Goal: Navigation & Orientation: Find specific page/section

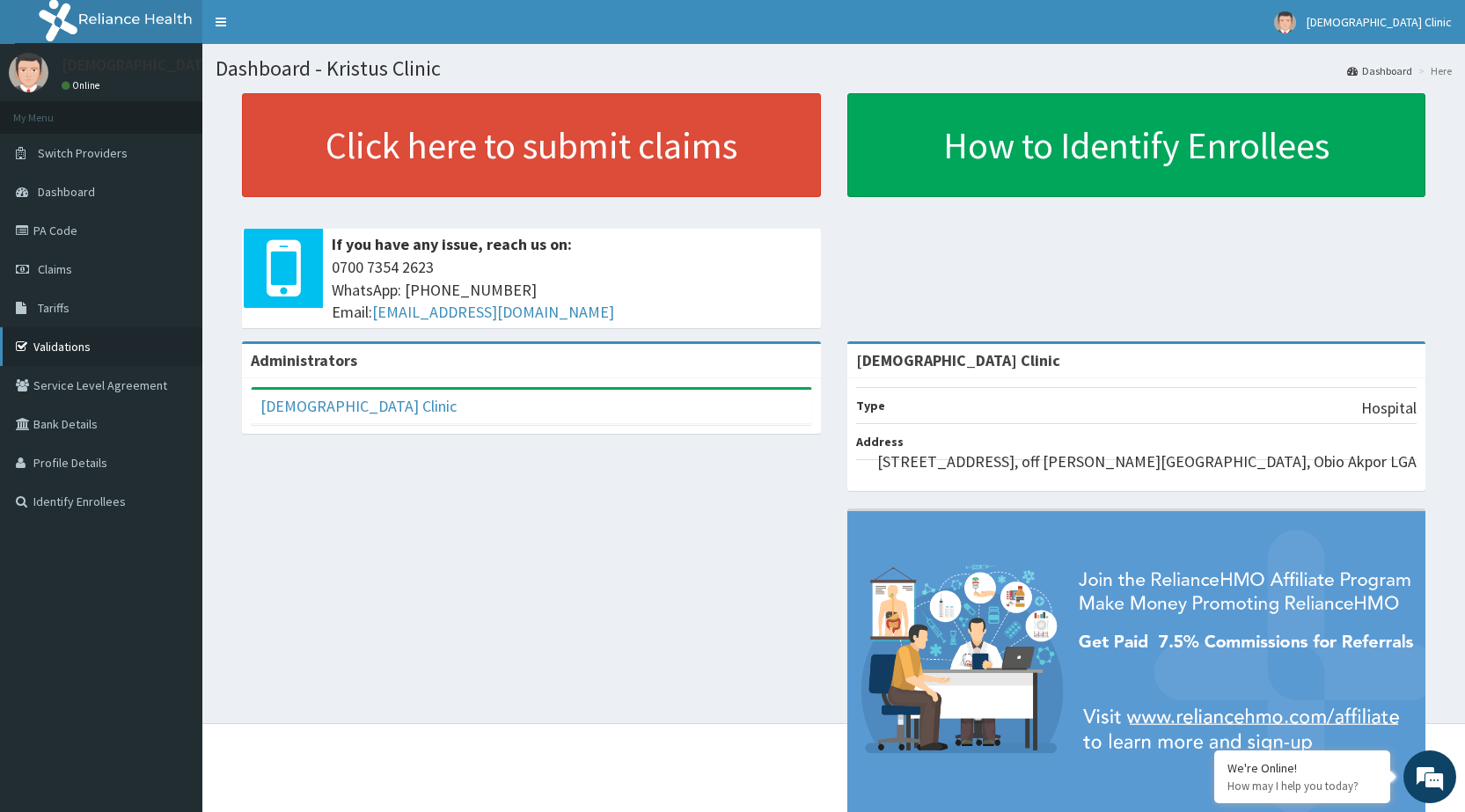
click at [72, 356] on link "Validations" at bounding box center [101, 346] width 202 height 39
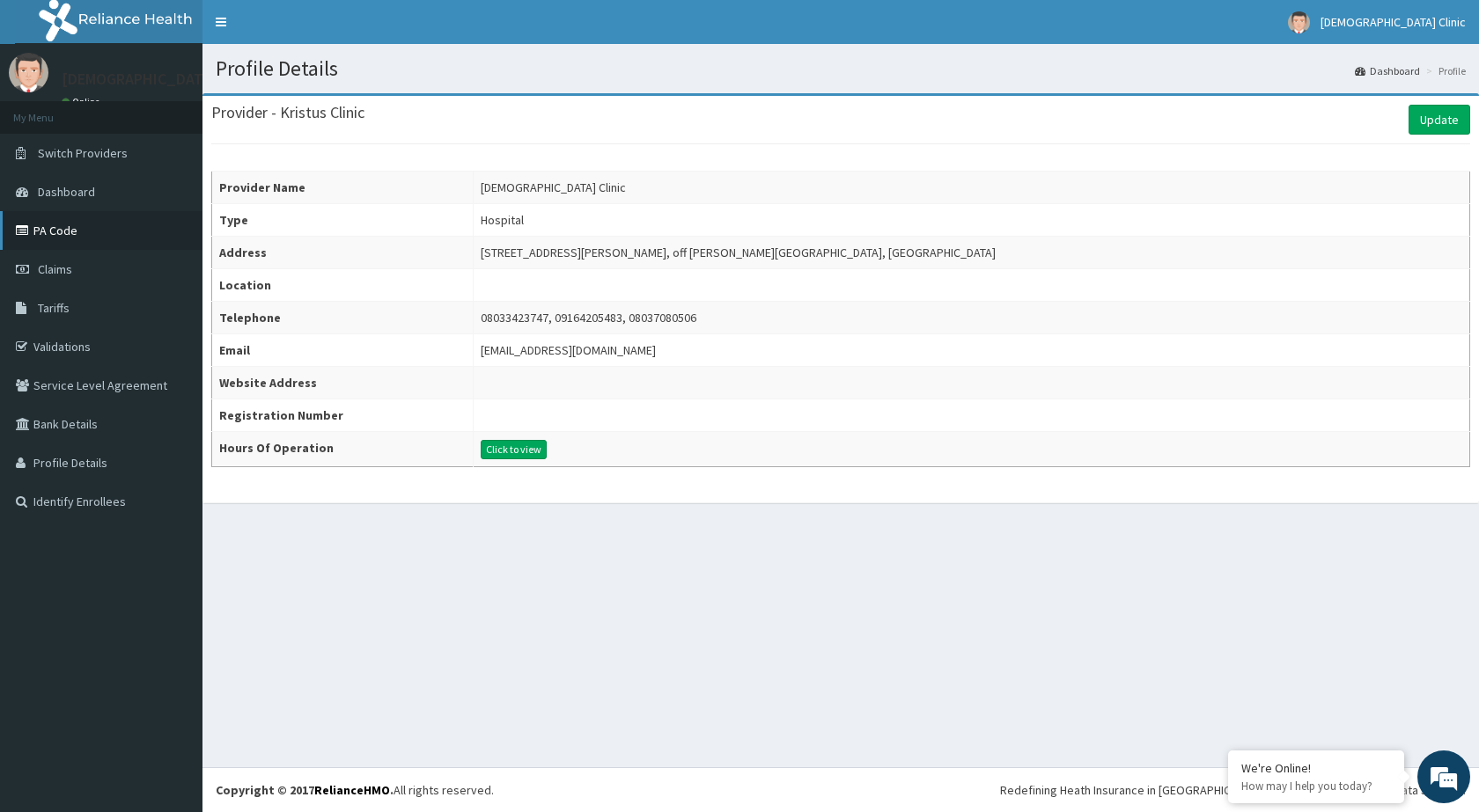
click at [72, 227] on link "PA Code" at bounding box center [101, 230] width 202 height 39
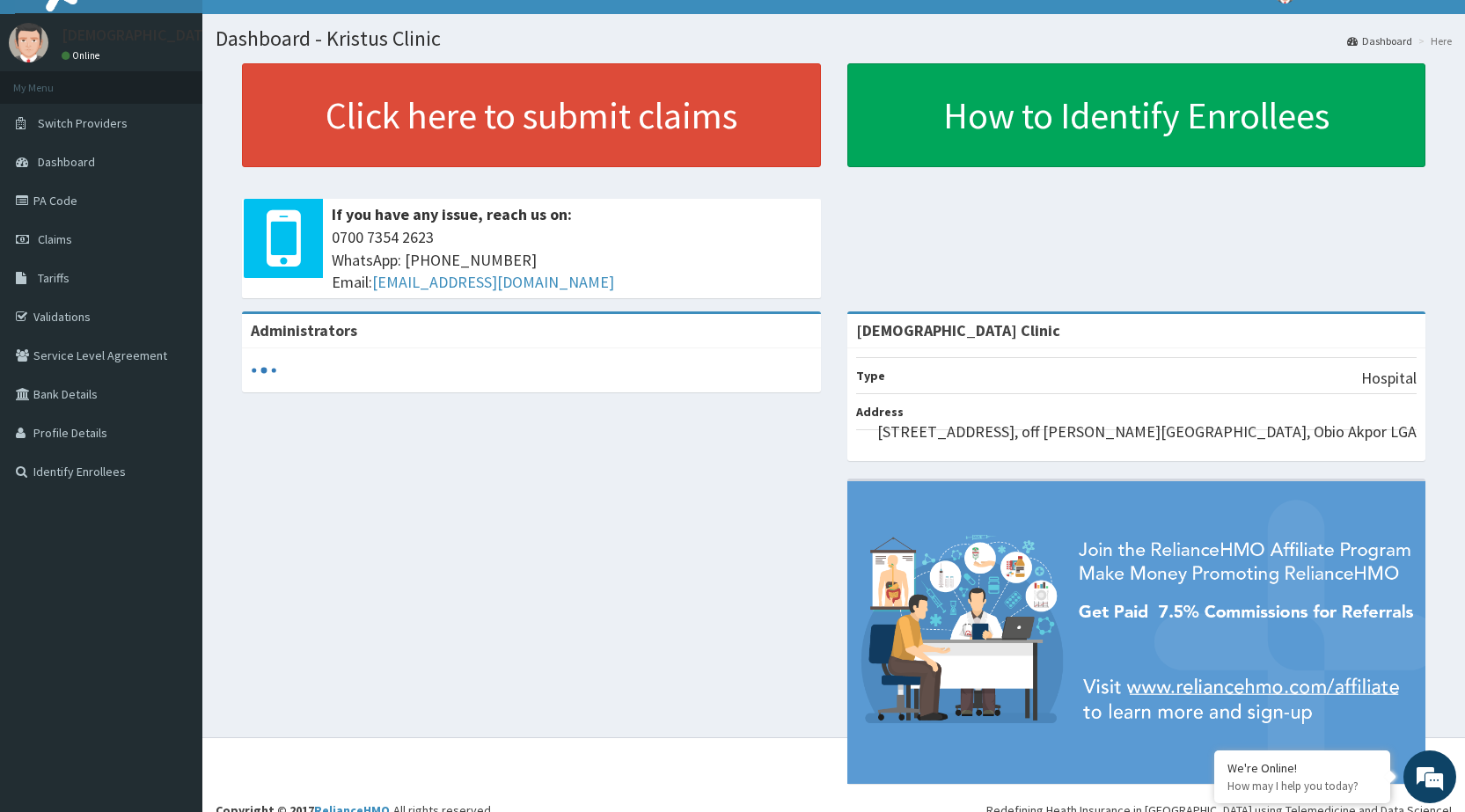
scroll to position [46, 0]
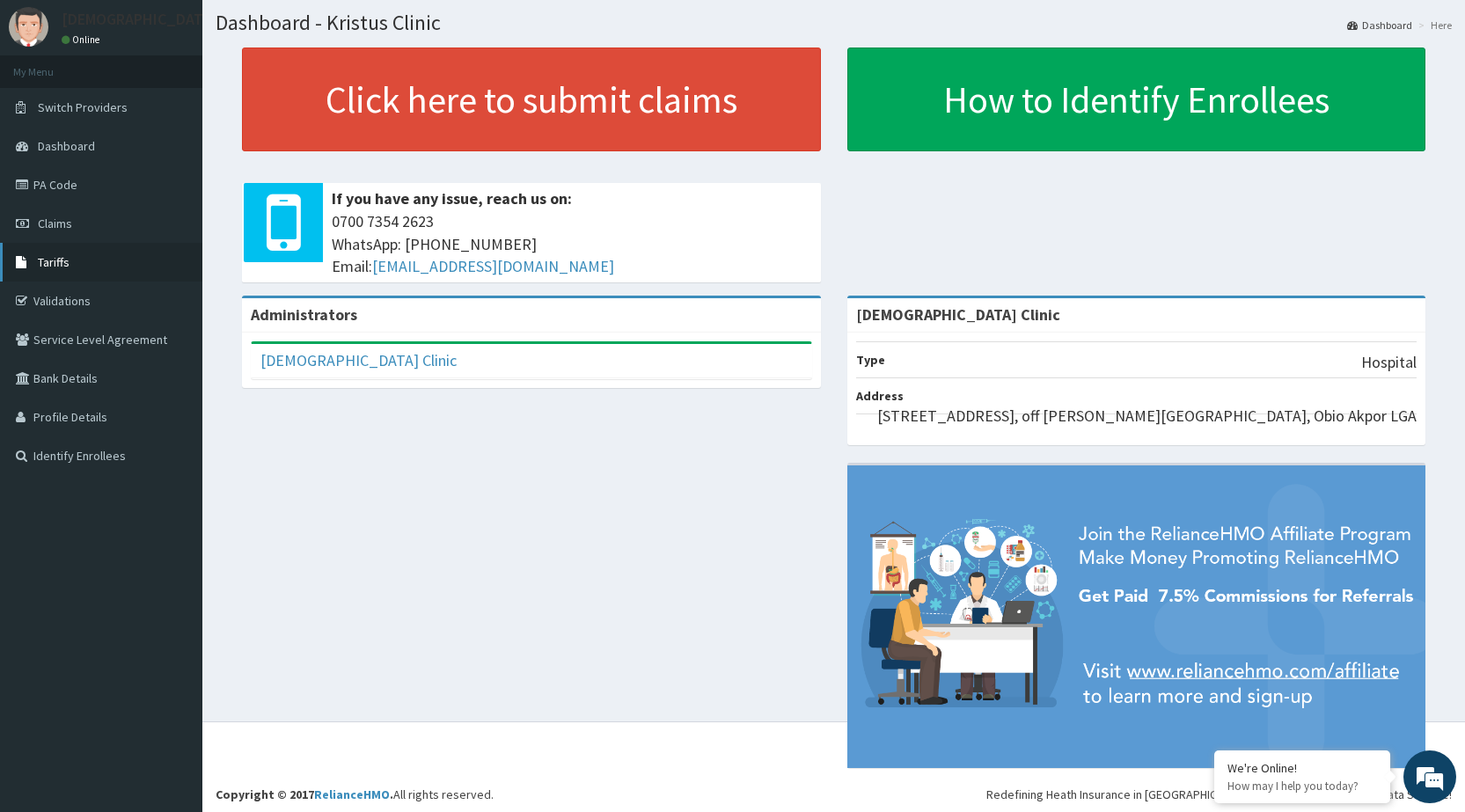
click at [59, 269] on span "Tariffs" at bounding box center [54, 262] width 32 height 16
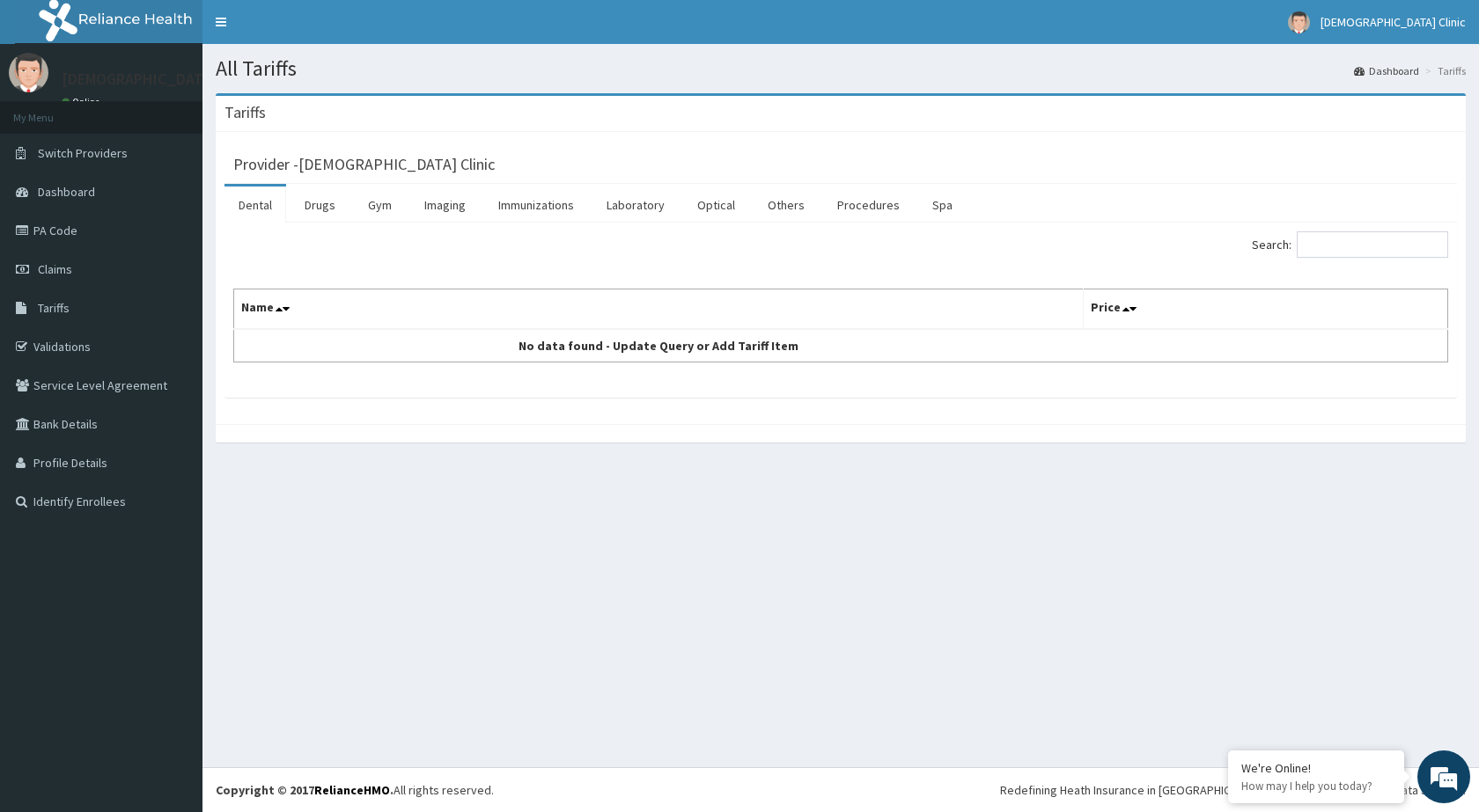
click at [415, 562] on div "All Tariffs Dashboard Tariffs Tariffs Provider - Kristus Clinic Dental Drugs Gy…" at bounding box center [841, 406] width 1277 height 724
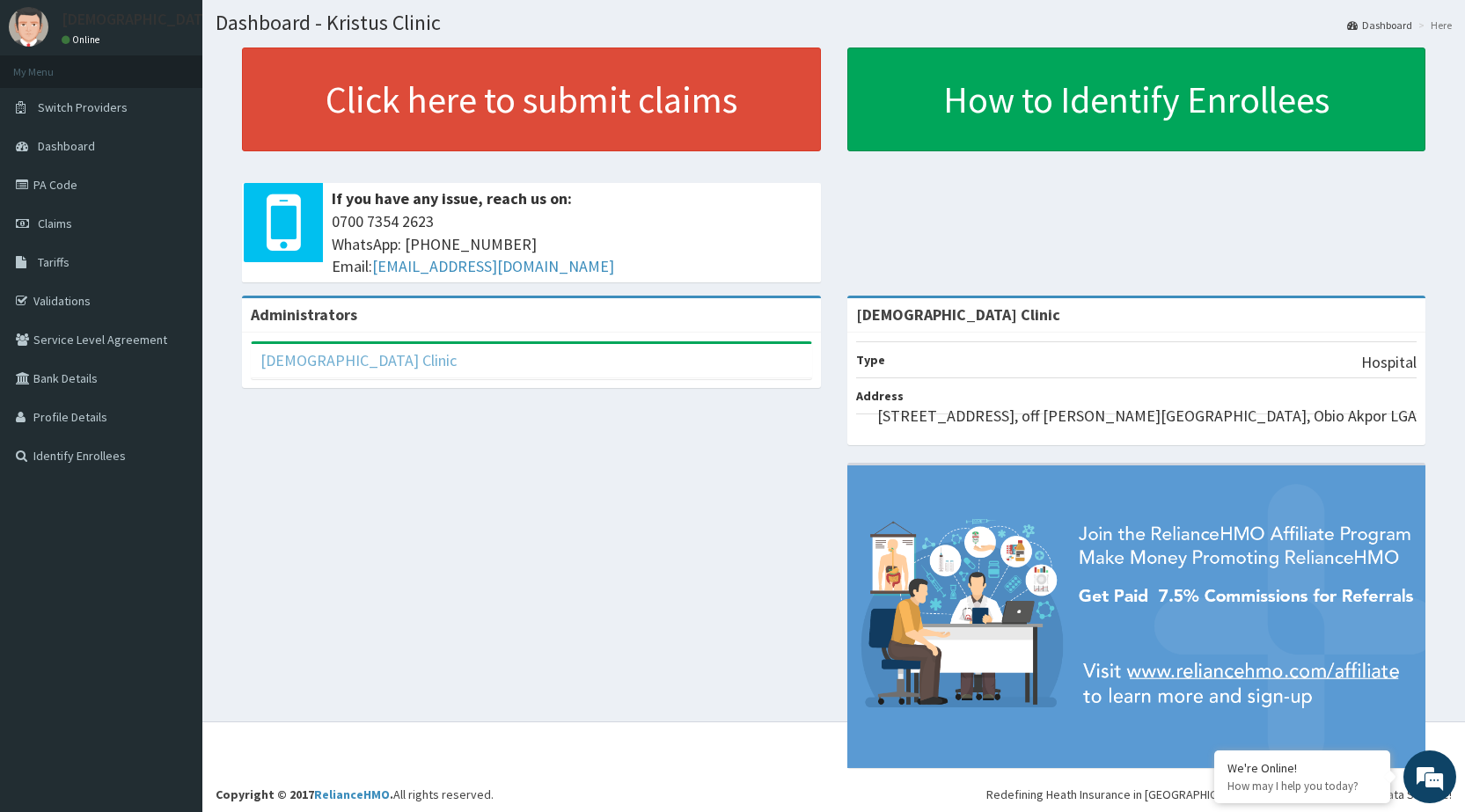
click at [326, 360] on link "[DEMOGRAPHIC_DATA] Clinic" at bounding box center [358, 360] width 197 height 21
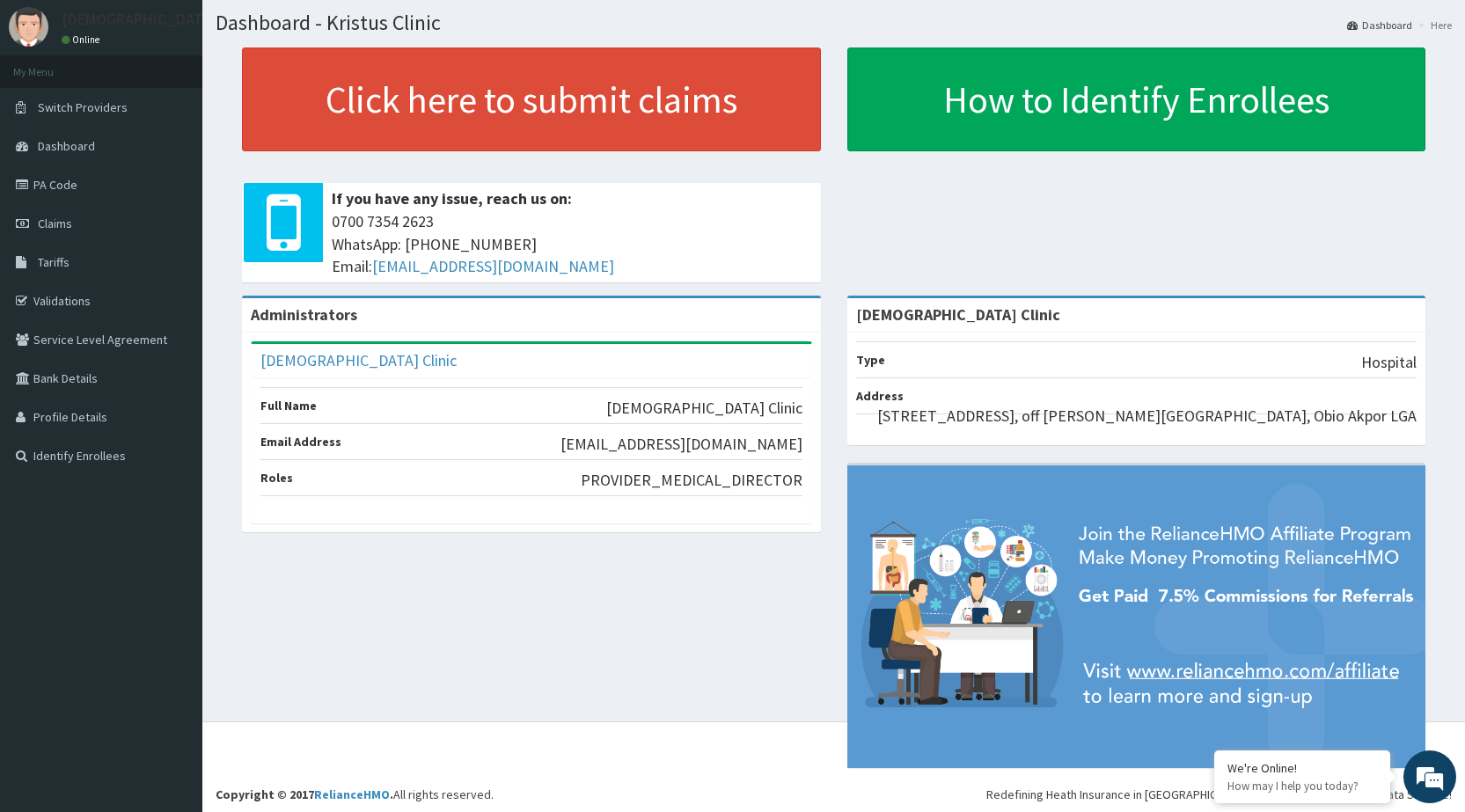
click at [374, 667] on div "Administrators Kristus Clinic Full Name Kristus Clinic Email Address kristuscli…" at bounding box center [834, 540] width 1236 height 490
click at [77, 412] on link "Profile Details" at bounding box center [101, 417] width 202 height 39
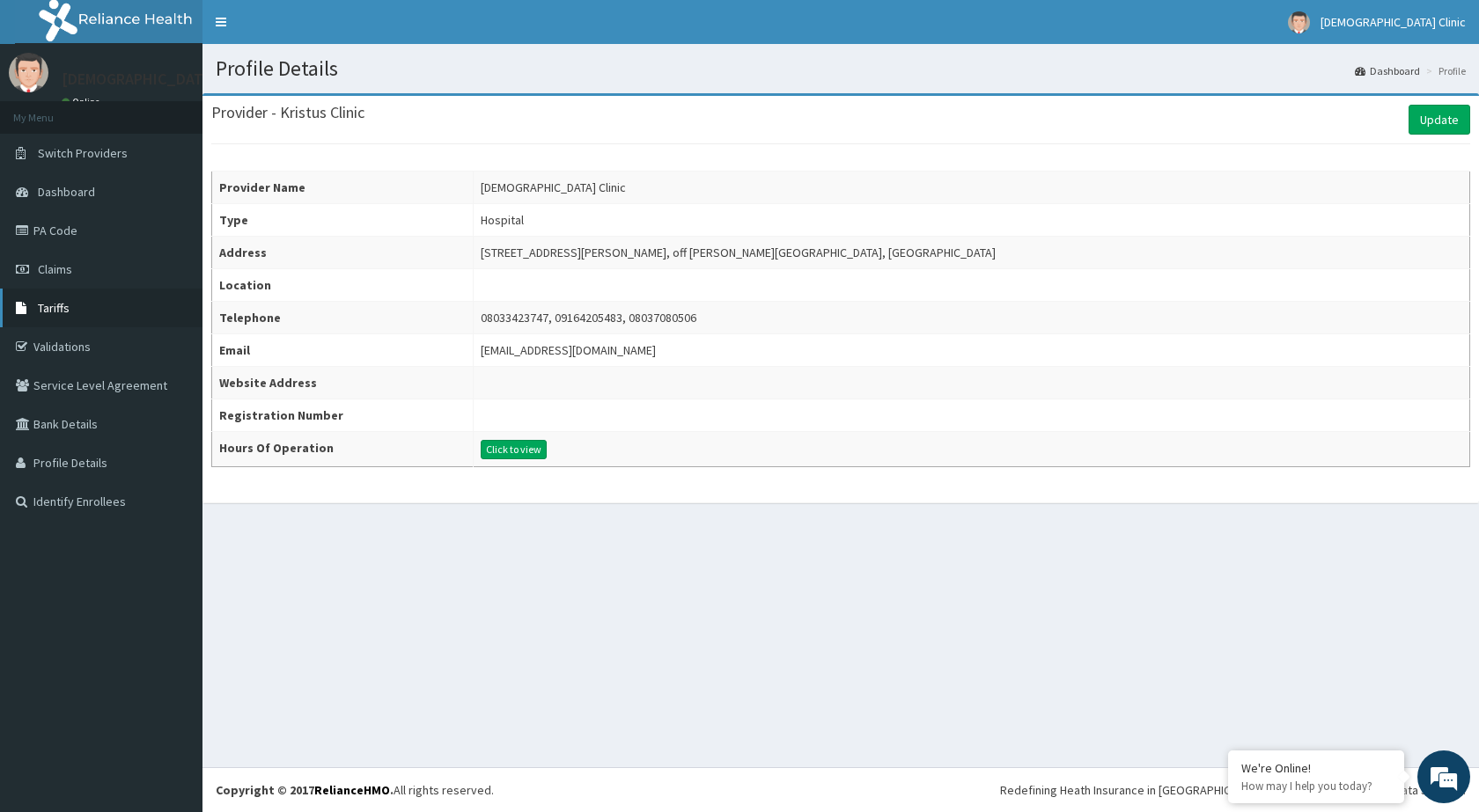
click at [106, 305] on link "Tariffs" at bounding box center [101, 308] width 202 height 39
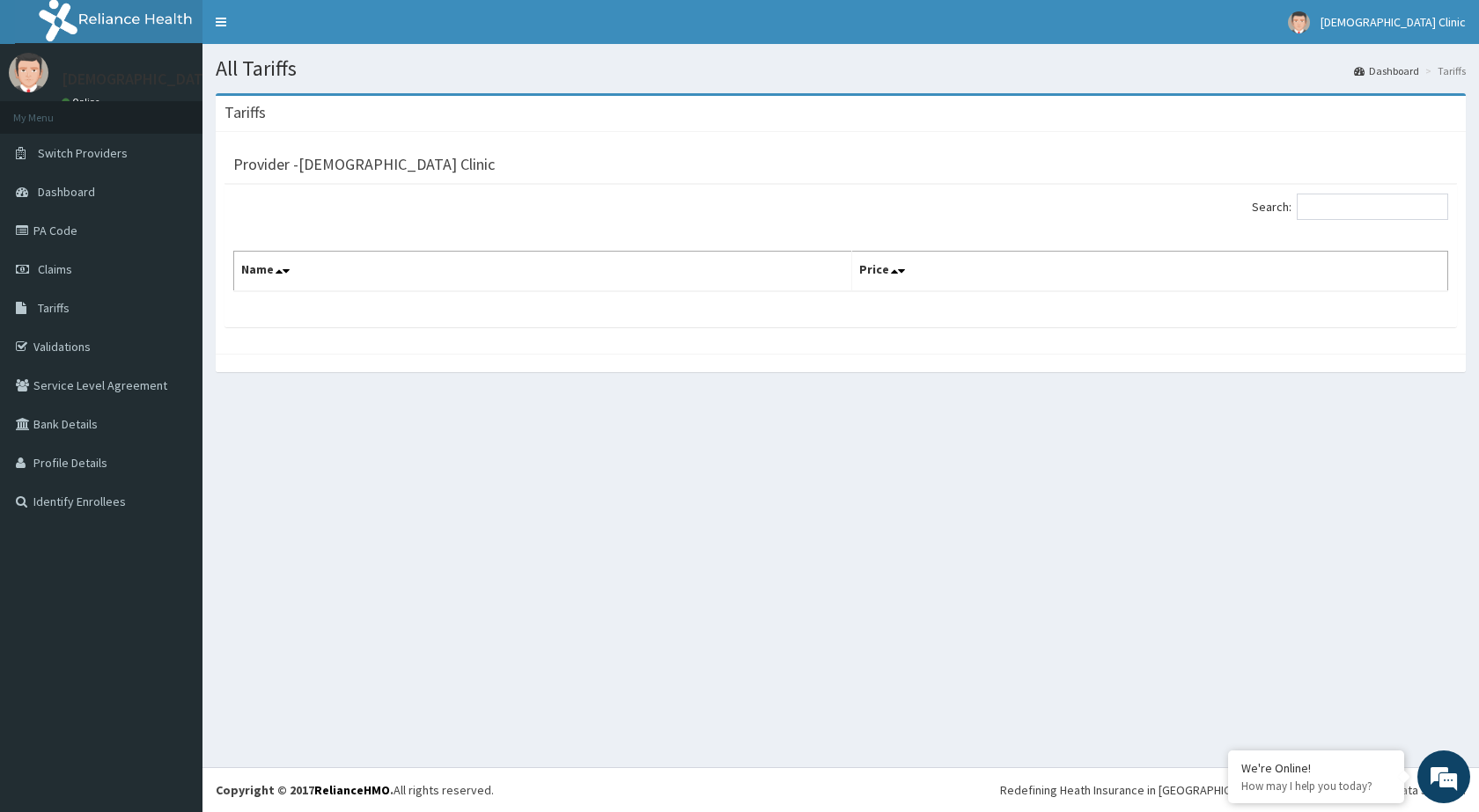
click at [1399, 63] on link "Dashboard" at bounding box center [1386, 71] width 65 height 15
click at [1394, 68] on link "Dashboard" at bounding box center [1386, 71] width 65 height 15
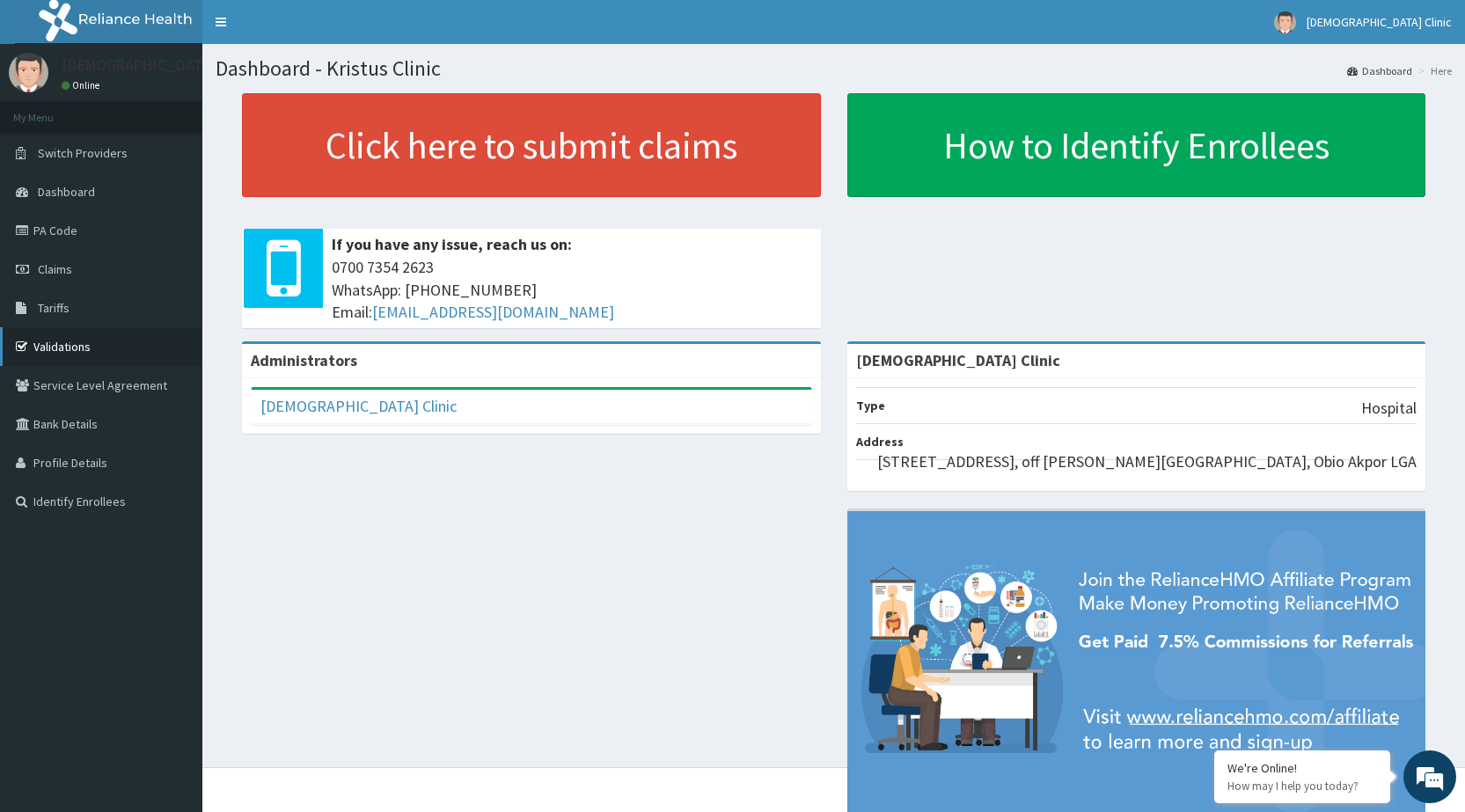
click at [73, 349] on link "Validations" at bounding box center [101, 346] width 202 height 39
